Goal: Transaction & Acquisition: Purchase product/service

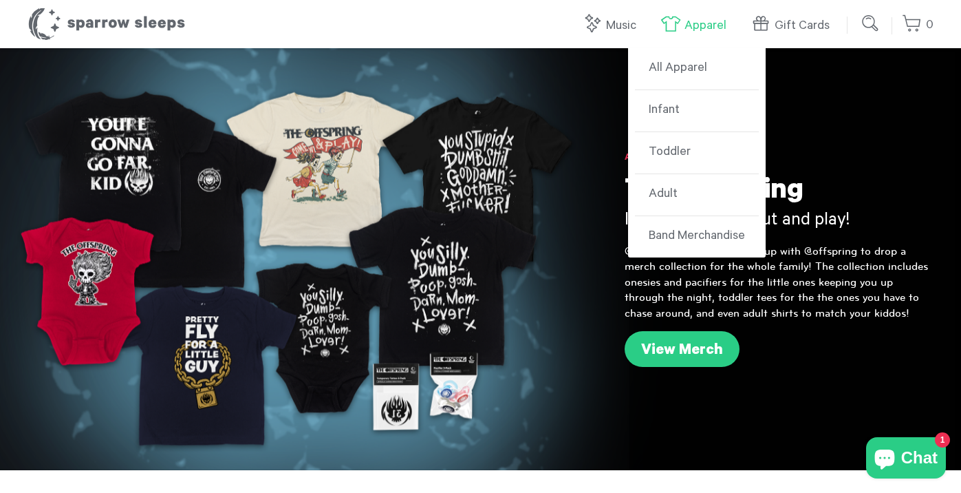
click at [705, 25] on link "Apparel" at bounding box center [696, 26] width 73 height 30
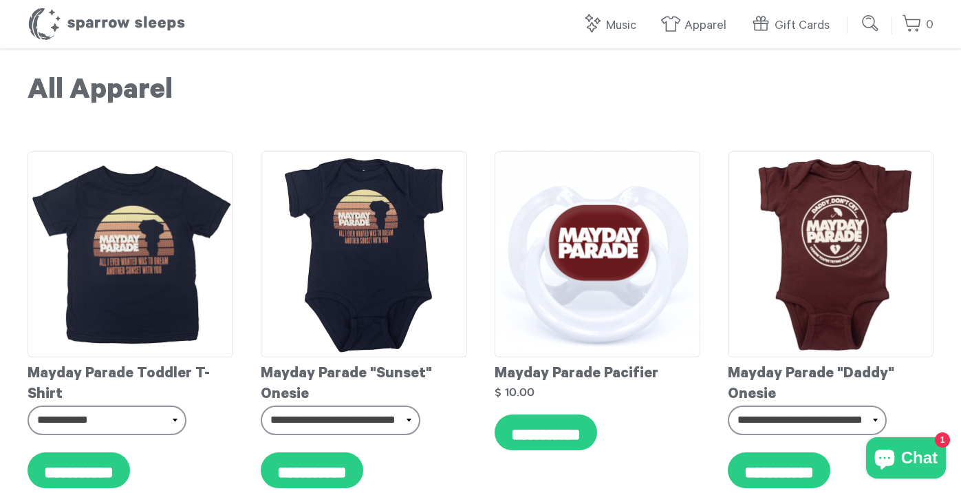
click at [680, 68] on link "All Apparel" at bounding box center [697, 69] width 124 height 42
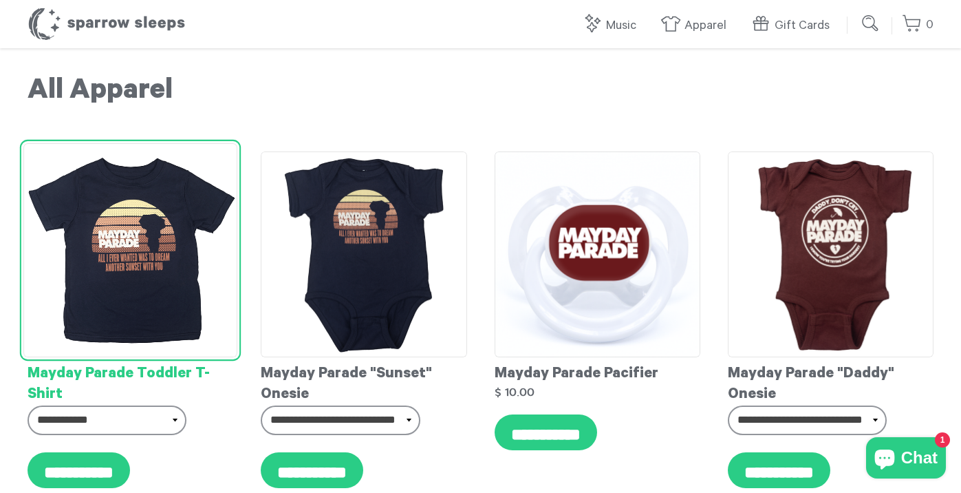
click at [113, 197] on img at bounding box center [130, 250] width 214 height 214
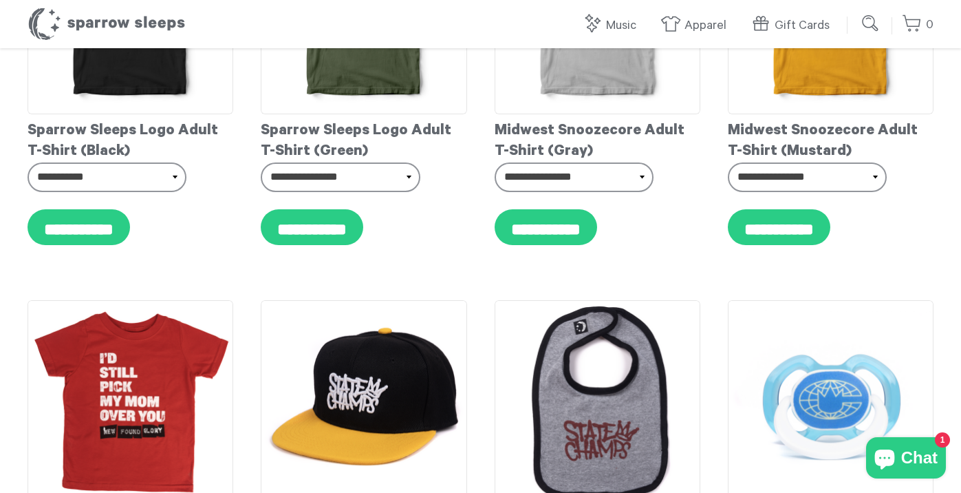
scroll to position [6811, 0]
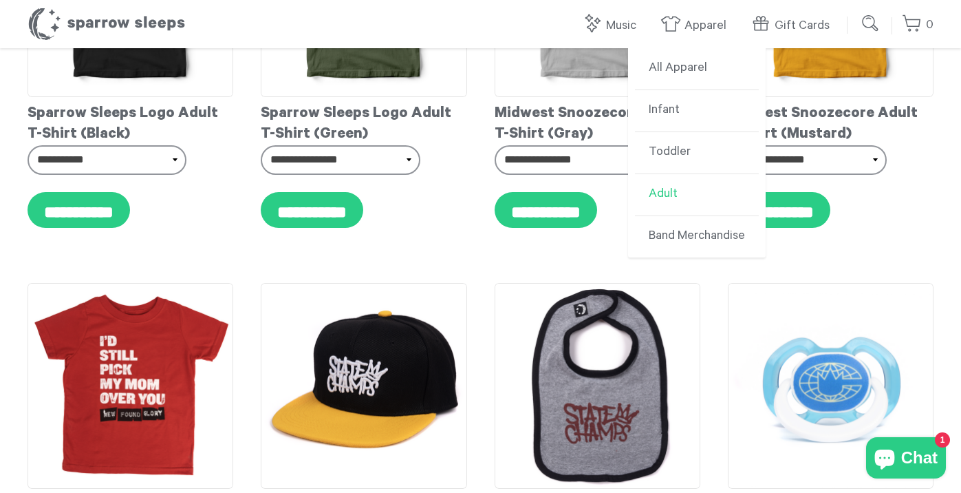
click at [664, 196] on link "Adult" at bounding box center [697, 195] width 124 height 42
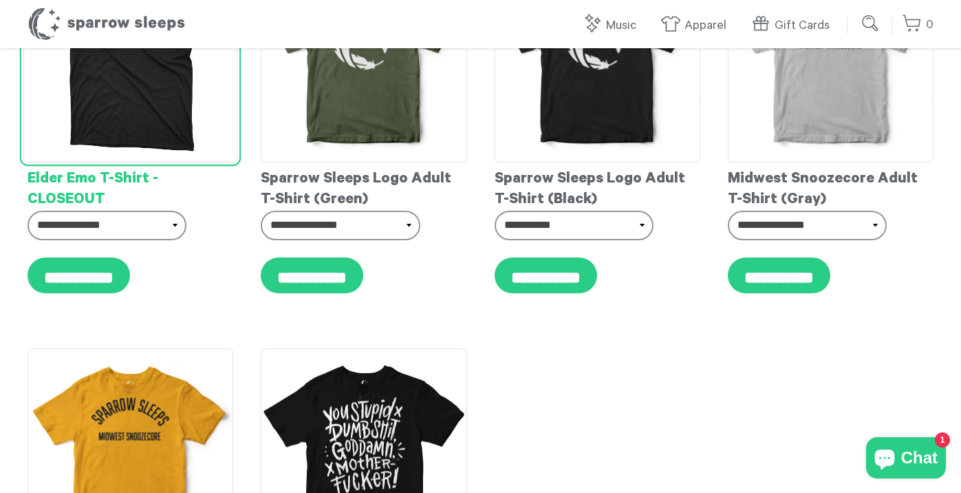
scroll to position [206, 0]
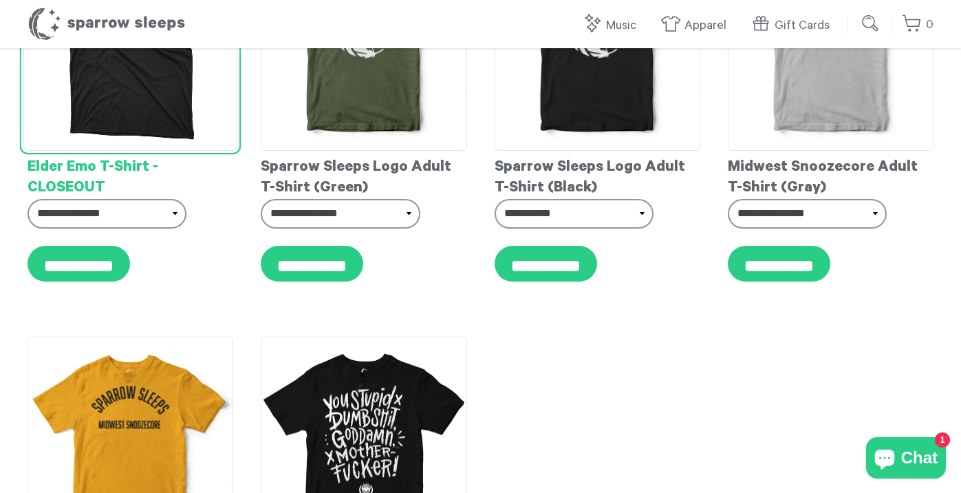
click at [84, 151] on div "Elder Emo T-Shirt - CLOSEOUT" at bounding box center [131, 175] width 206 height 48
click at [106, 72] on img at bounding box center [130, 44] width 214 height 214
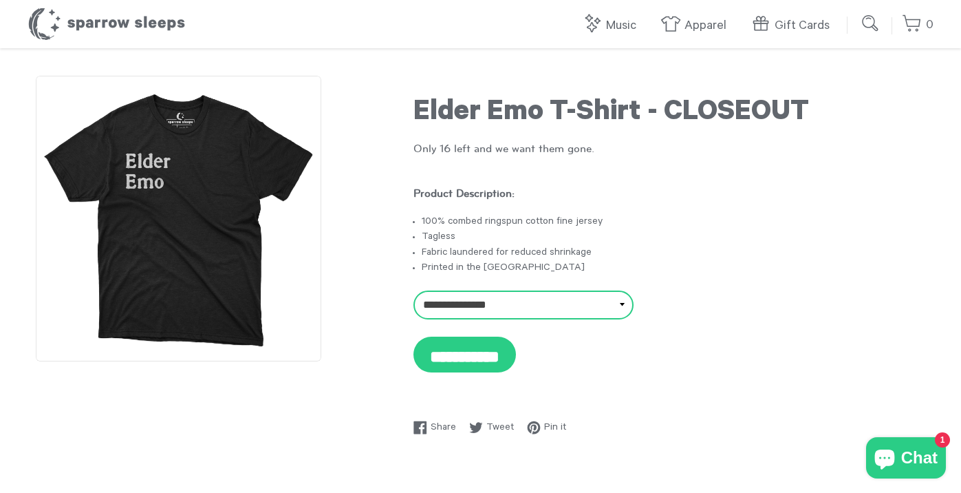
click at [536, 310] on select "**********" at bounding box center [523, 304] width 220 height 29
